Goal: Find specific page/section: Find specific page/section

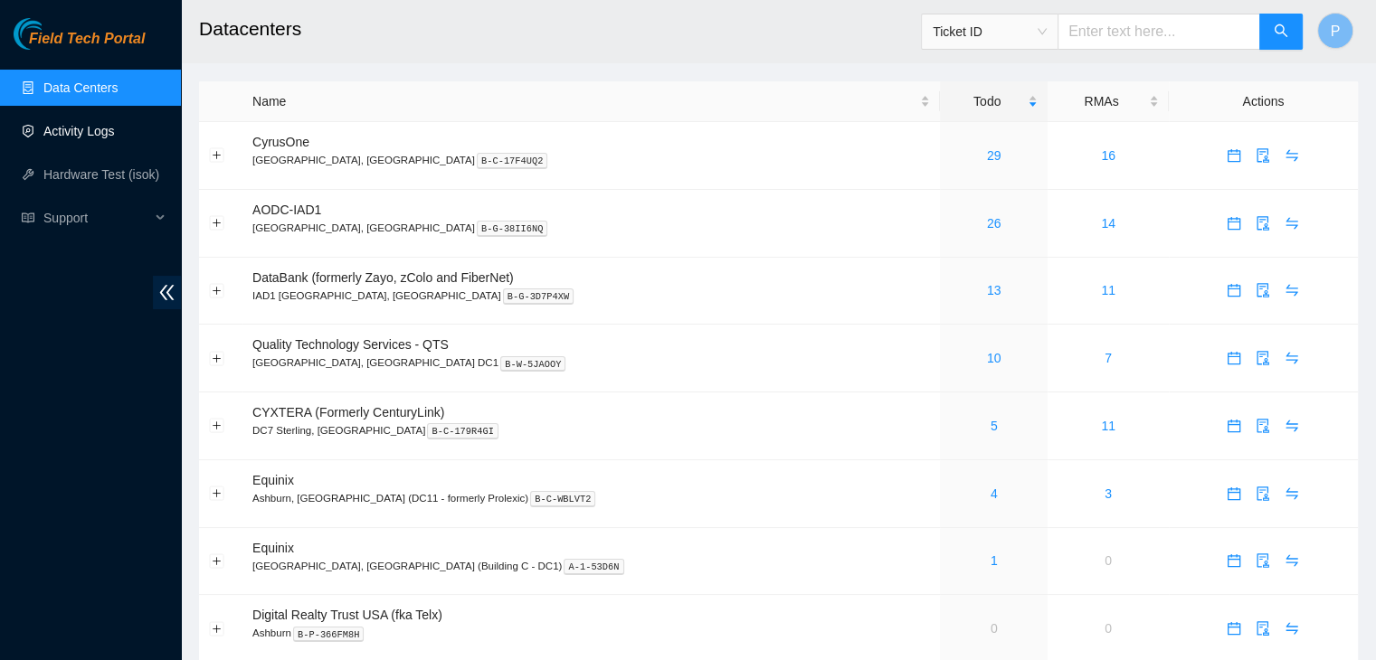
click at [115, 137] on link "Activity Logs" at bounding box center [78, 131] width 71 height 14
click at [68, 540] on div "Field Tech Portal Data Centers Activity Logs Hardware Test (isok) Support" at bounding box center [90, 339] width 181 height 642
click at [990, 632] on link "1" at bounding box center [993, 628] width 7 height 14
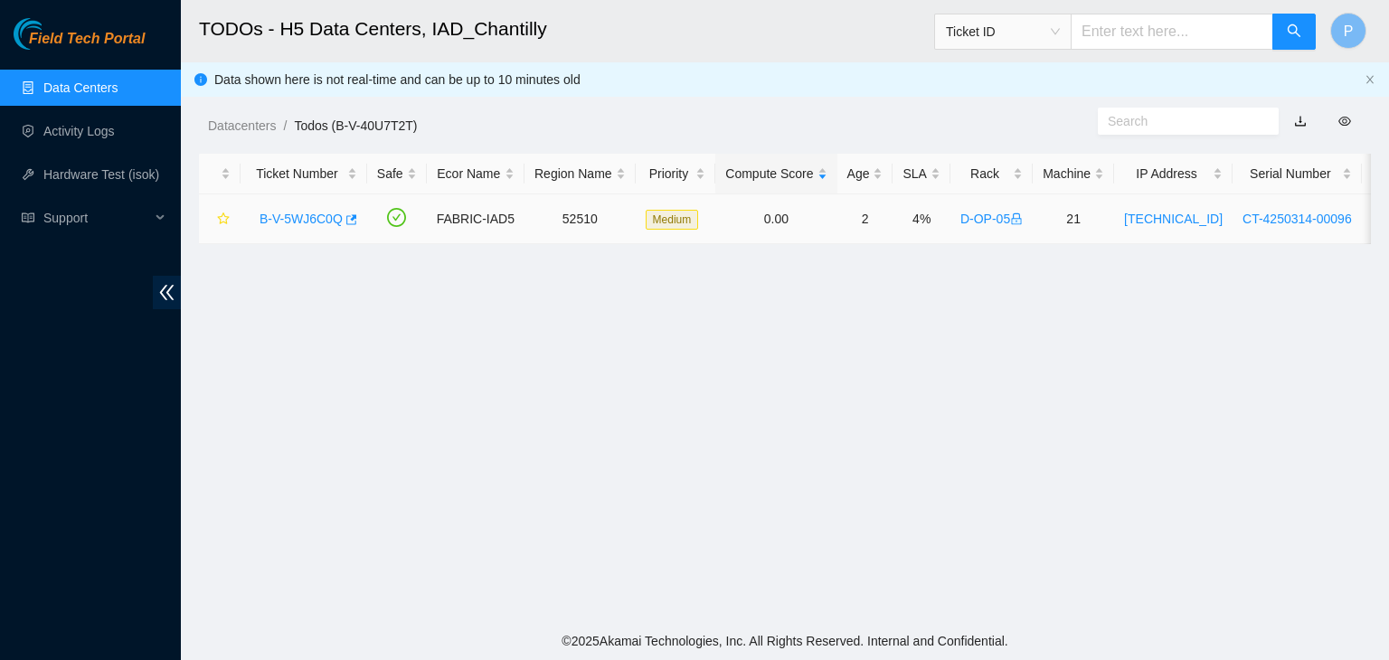
click at [289, 220] on link "B-V-5WJ6C0Q" at bounding box center [301, 219] width 83 height 14
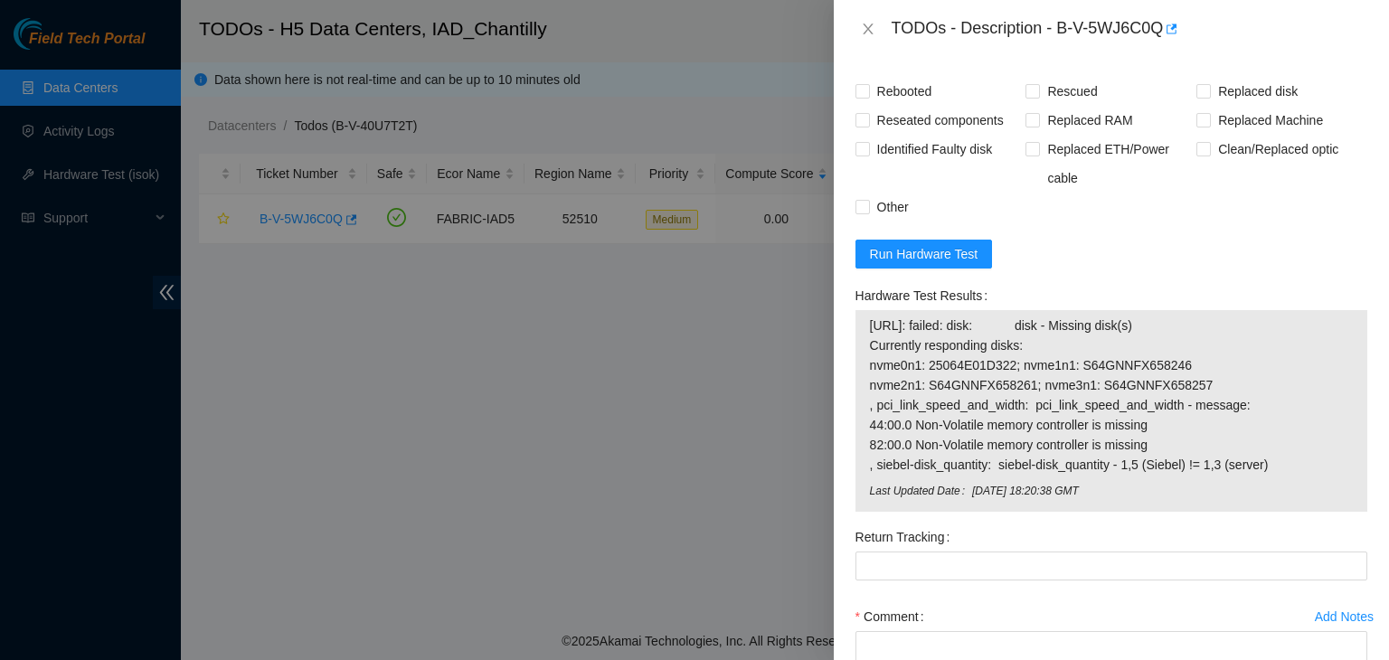
scroll to position [1565, 0]
click at [369, 510] on div at bounding box center [694, 330] width 1389 height 660
click at [862, 21] on button "Close" at bounding box center [868, 29] width 25 height 17
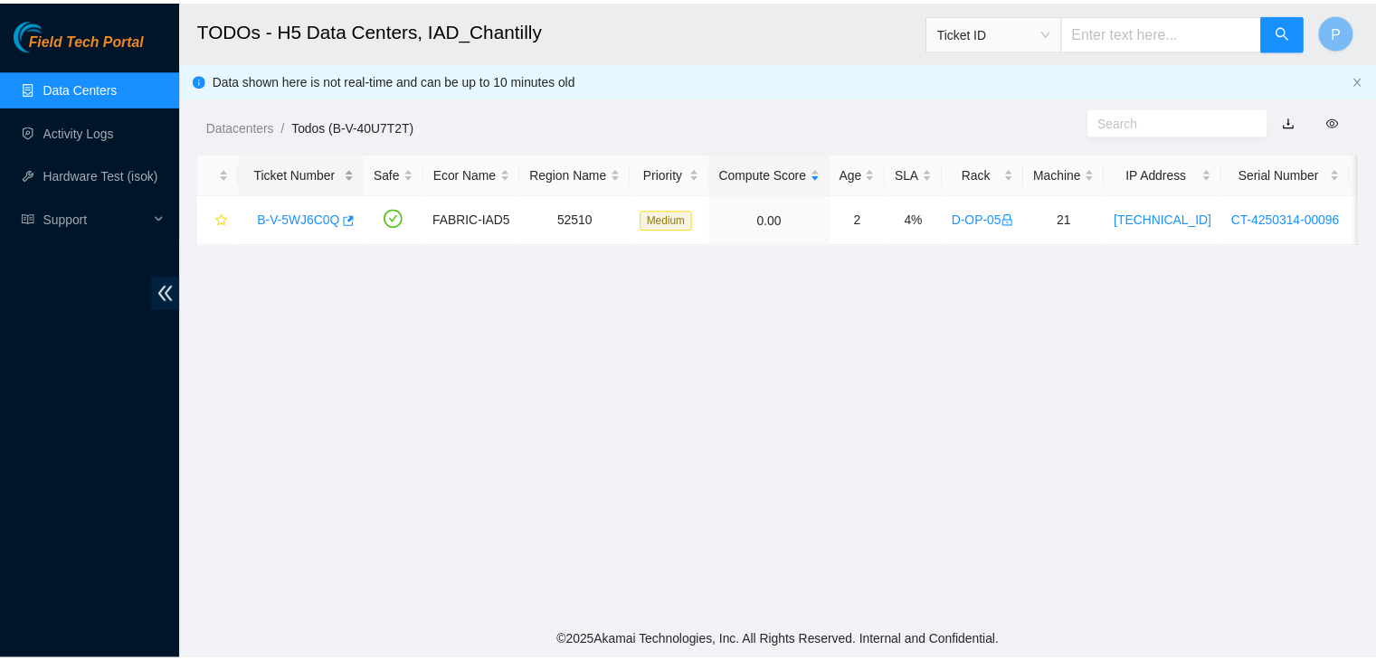
scroll to position [344, 0]
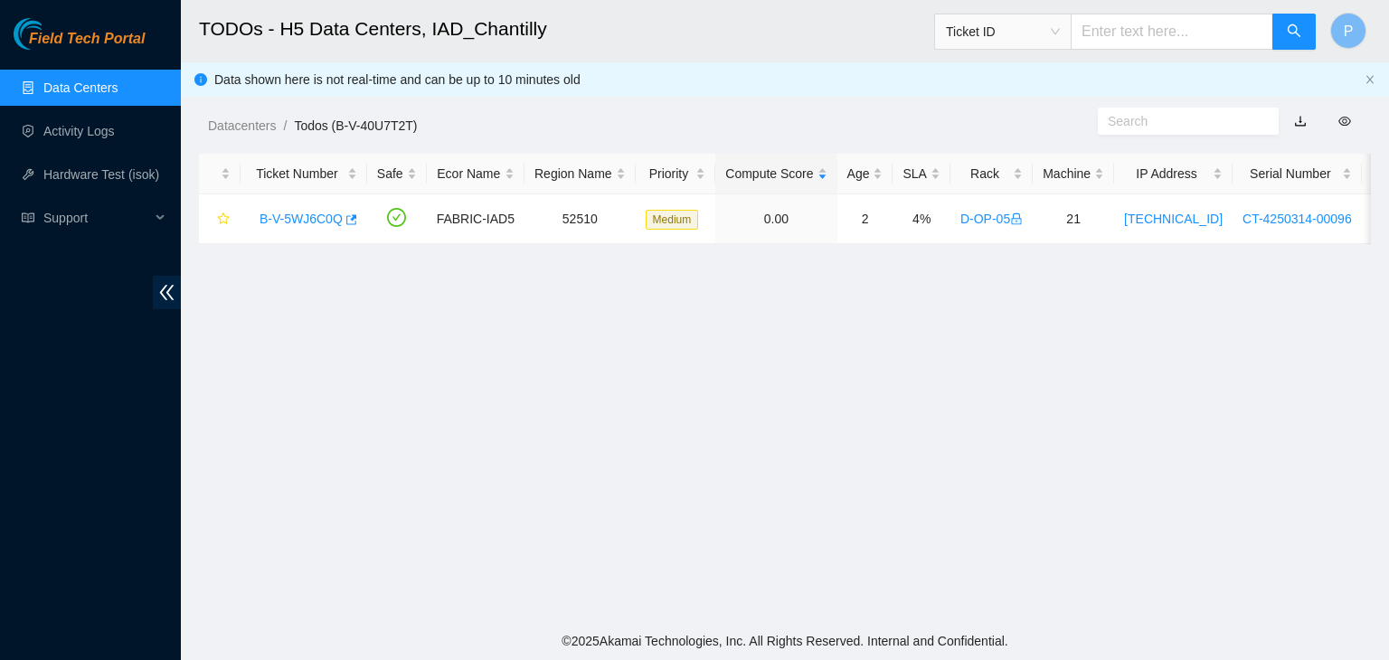
click at [43, 91] on link "Data Centers" at bounding box center [80, 87] width 74 height 14
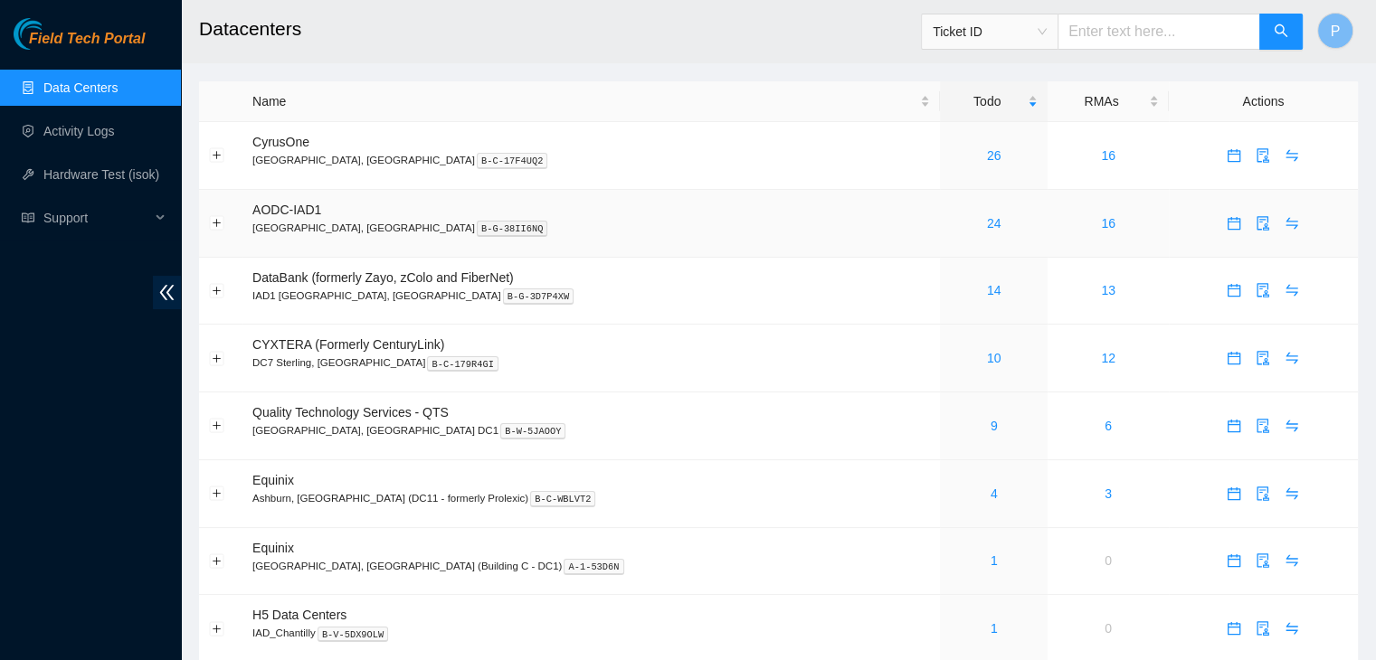
click at [950, 218] on div "24" at bounding box center [994, 223] width 88 height 20
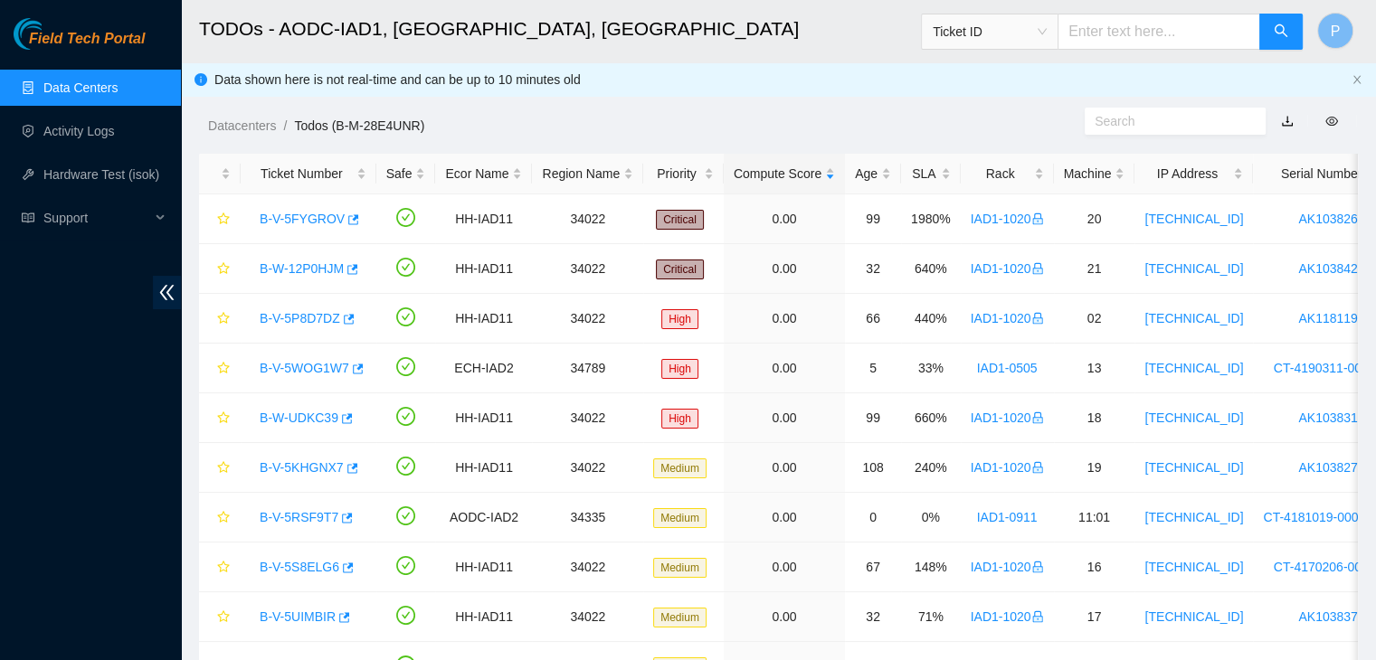
click at [99, 81] on link "Data Centers" at bounding box center [80, 87] width 74 height 14
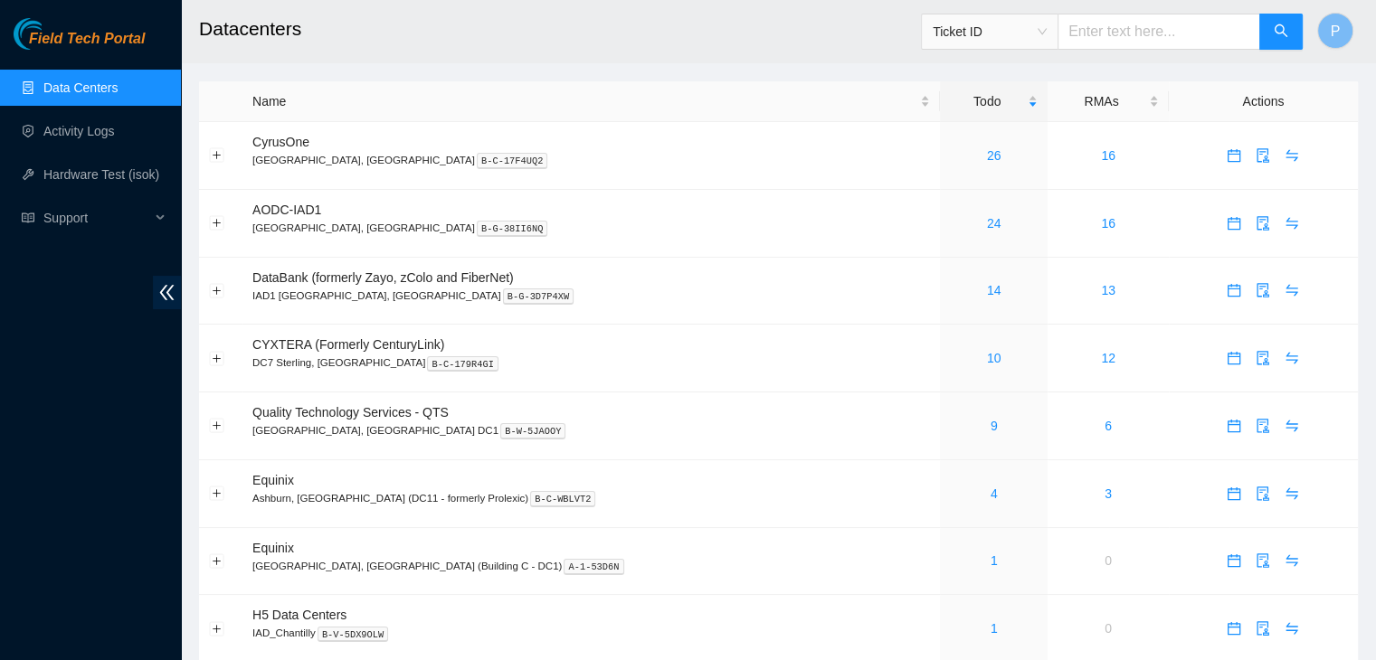
click at [114, 95] on link "Data Centers" at bounding box center [80, 87] width 74 height 14
click at [43, 597] on div "Field Tech Portal Data Centers Activity Logs Hardware Test (isok) Support" at bounding box center [90, 339] width 181 height 642
click at [62, 383] on div "Field Tech Portal Data Centers Activity Logs Hardware Test (isok) Support" at bounding box center [90, 339] width 181 height 642
